Goal: Information Seeking & Learning: Learn about a topic

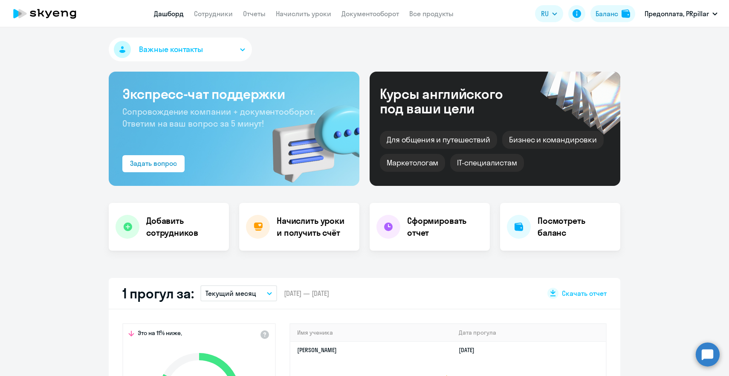
select select "30"
click at [207, 17] on link "Сотрудники" at bounding box center [213, 13] width 39 height 9
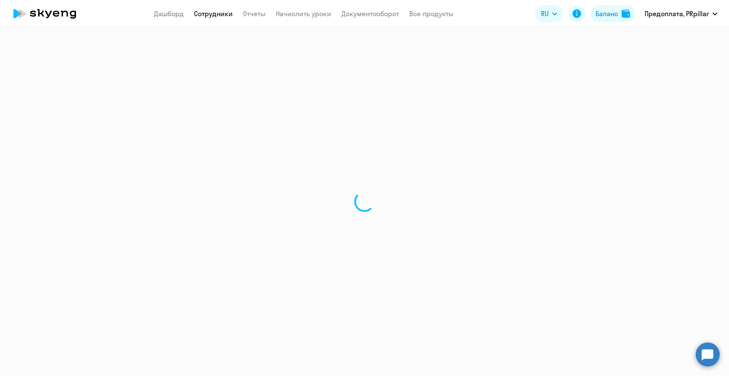
select select "30"
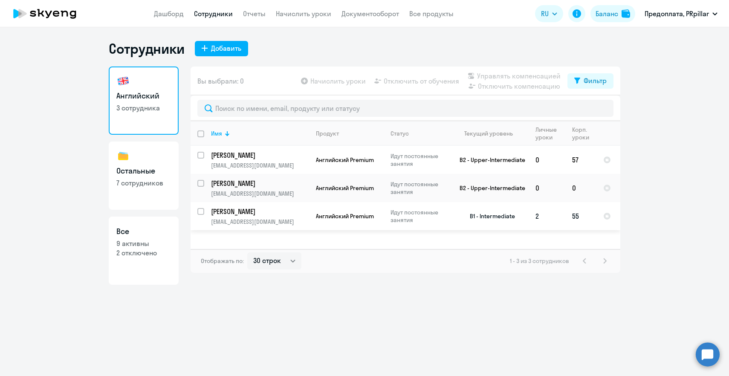
click at [222, 218] on p "[EMAIL_ADDRESS][DOMAIN_NAME]" at bounding box center [260, 222] width 98 height 8
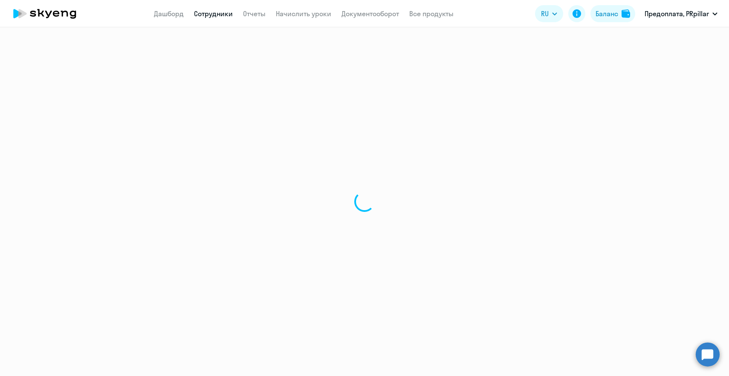
select select "english"
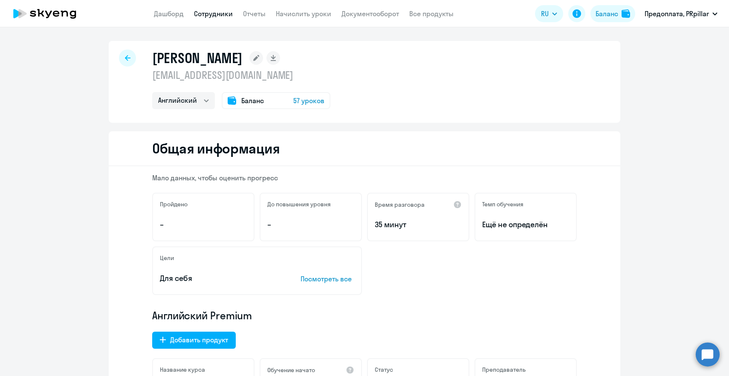
click at [215, 15] on link "Сотрудники" at bounding box center [213, 13] width 39 height 9
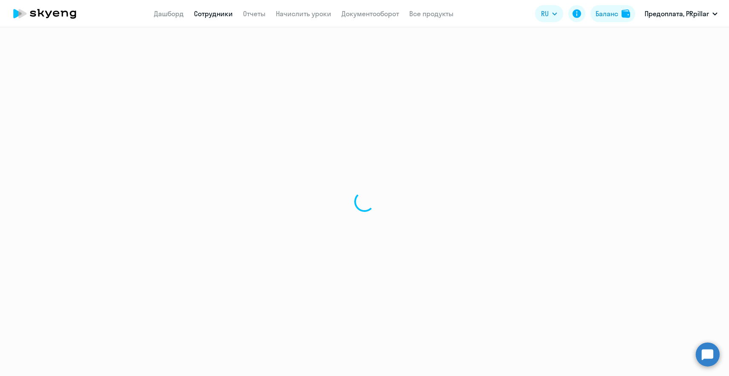
select select "30"
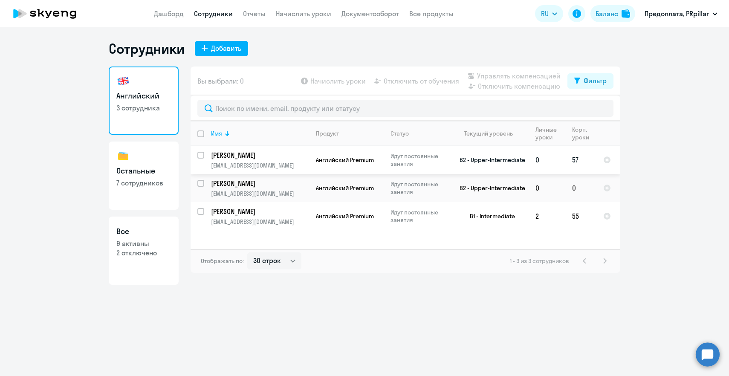
click at [262, 158] on p "[PERSON_NAME]" at bounding box center [259, 155] width 96 height 9
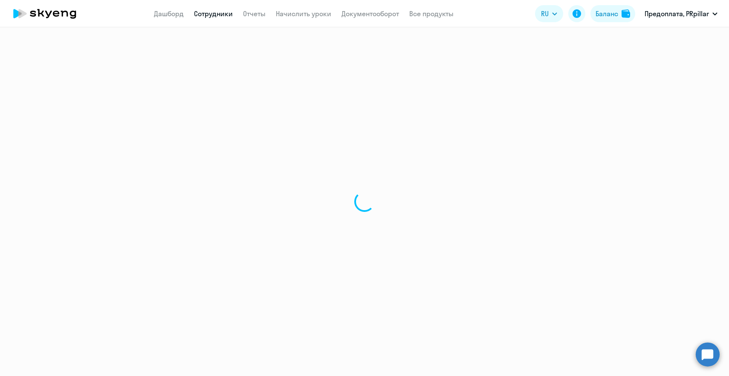
select select "english"
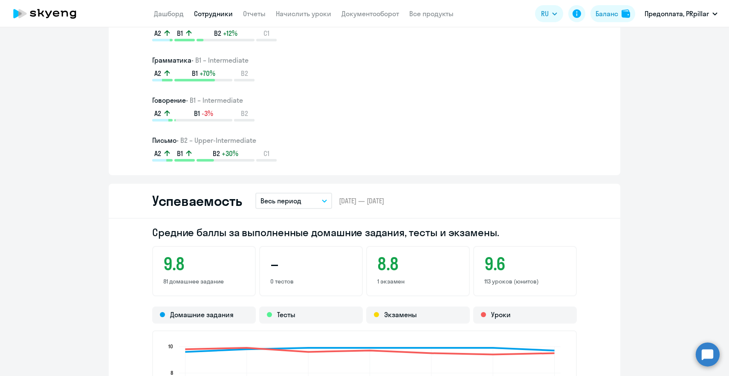
scroll to position [634, 0]
